Goal: Check status: Check status

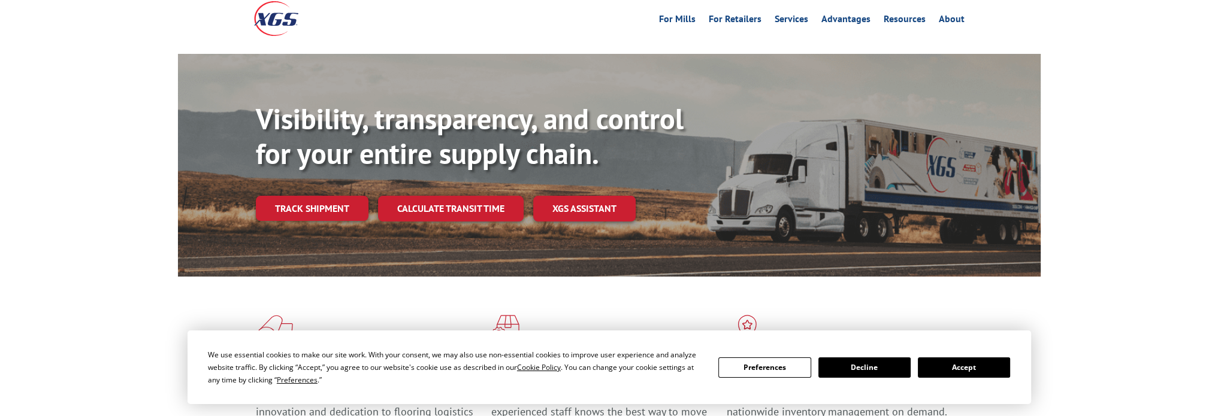
scroll to position [120, 0]
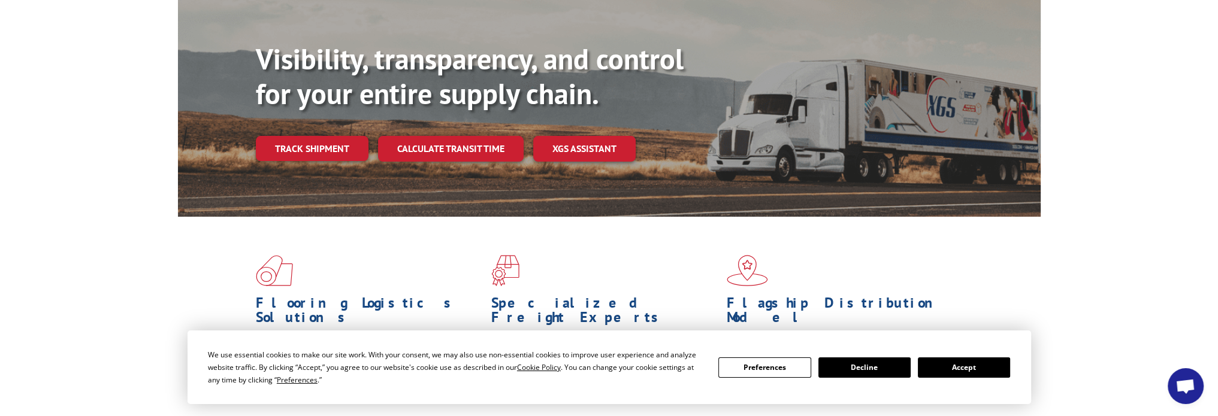
click at [955, 364] on button "Accept" at bounding box center [964, 368] width 92 height 20
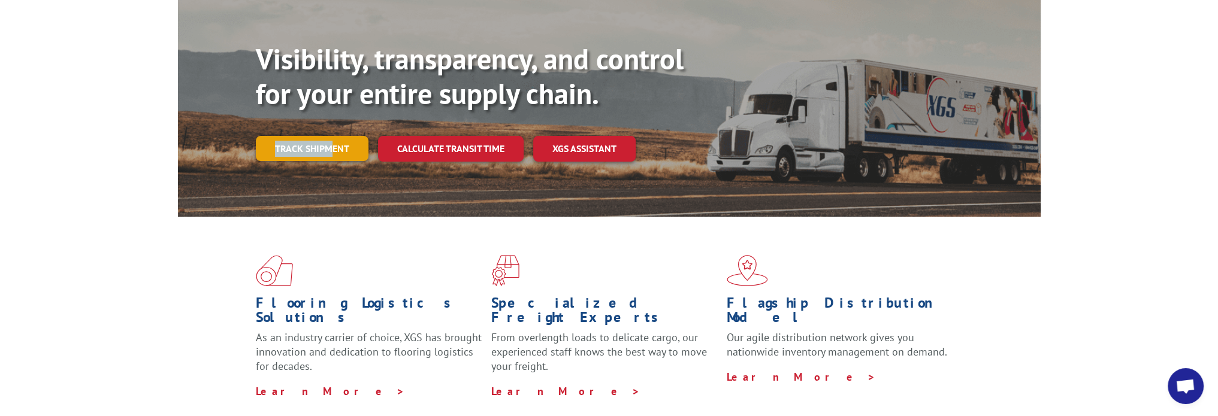
drag, startPoint x: 331, startPoint y: 110, endPoint x: 339, endPoint y: 121, distance: 14.1
click at [333, 114] on div "Visibility, transparency, and control for your entire supply chain. Track shipm…" at bounding box center [648, 125] width 785 height 167
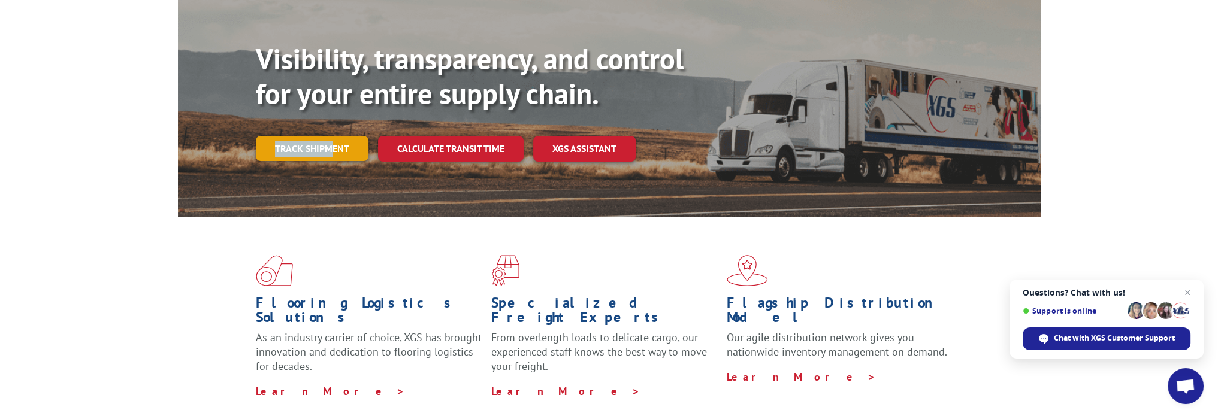
click at [342, 136] on link "Track shipment" at bounding box center [312, 148] width 113 height 25
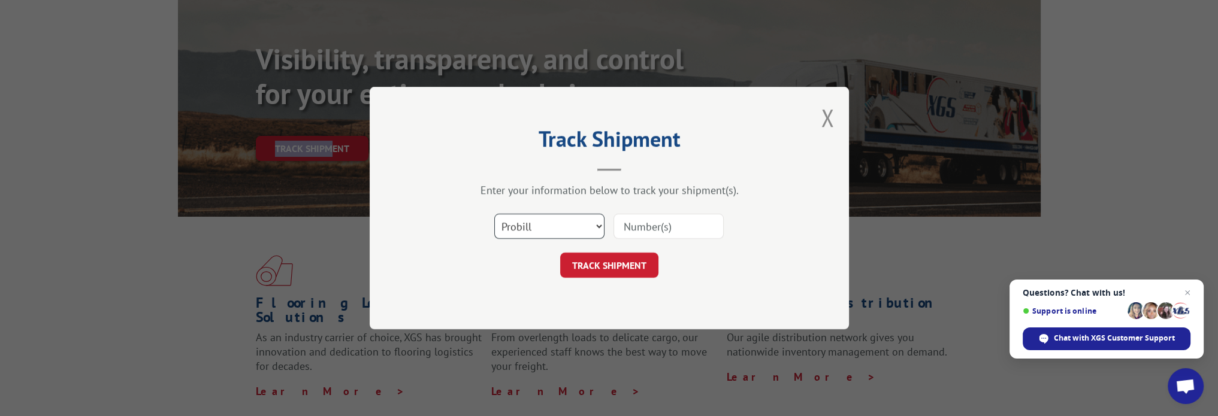
click at [599, 229] on select "Select category... Probill BOL PO" at bounding box center [549, 226] width 110 height 25
click at [494, 214] on select "Select category... Probill BOL PO" at bounding box center [549, 226] width 110 height 25
drag, startPoint x: 599, startPoint y: 222, endPoint x: 599, endPoint y: 229, distance: 6.6
click at [599, 229] on select "Select category... Probill BOL PO" at bounding box center [549, 226] width 110 height 25
select select "probill"
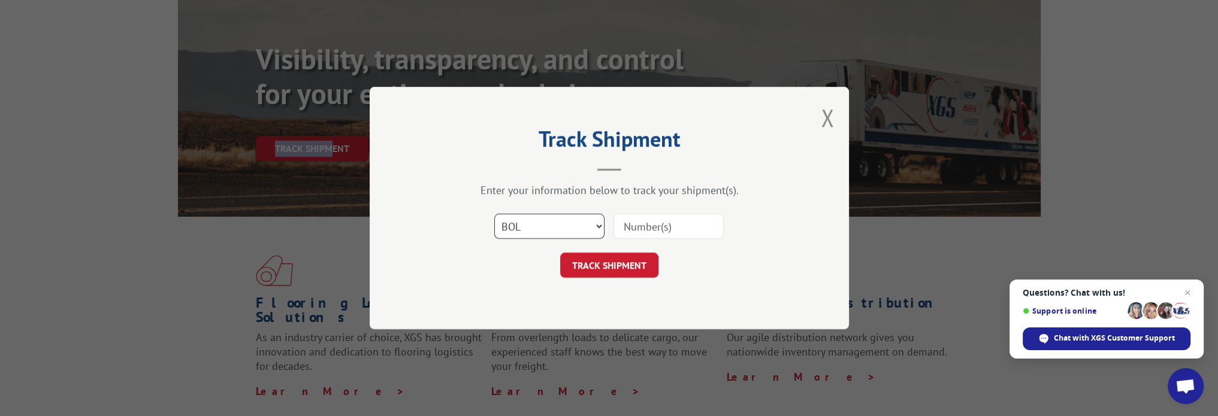
click at [494, 214] on select "Select category... Probill BOL PO" at bounding box center [549, 226] width 110 height 25
click at [647, 227] on input at bounding box center [668, 226] width 110 height 25
paste input "17665587"
type input "17665587"
click at [625, 265] on button "TRACK SHIPMENT" at bounding box center [609, 265] width 98 height 25
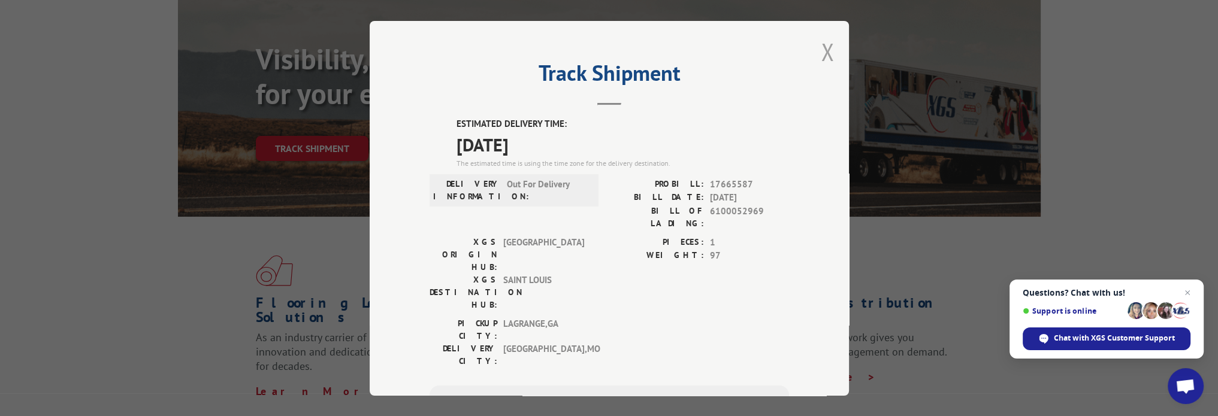
click at [823, 49] on button "Close modal" at bounding box center [827, 52] width 13 height 32
